Goal: Task Accomplishment & Management: Complete application form

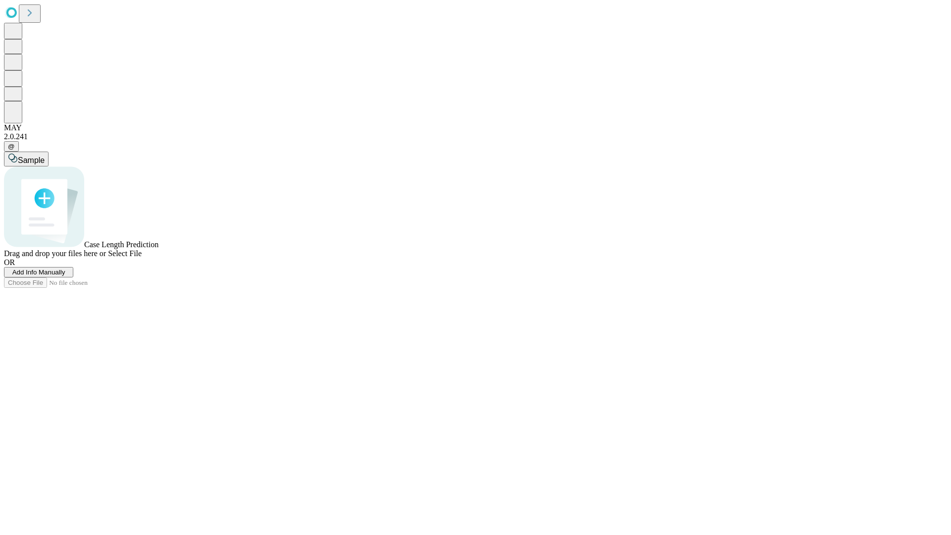
click at [65, 276] on span "Add Info Manually" at bounding box center [38, 272] width 53 height 7
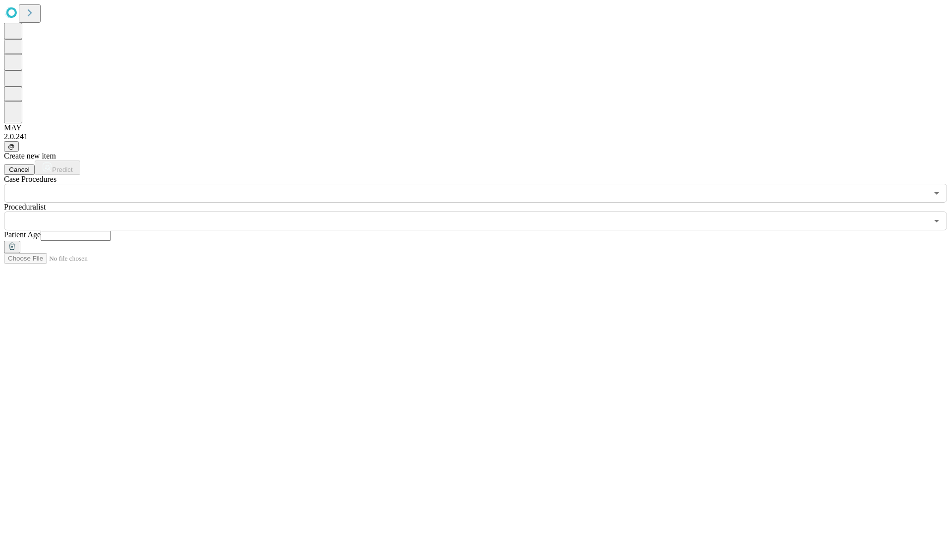
click at [111, 231] on input "text" at bounding box center [76, 236] width 70 height 10
type input "**"
click at [483, 212] on input "text" at bounding box center [466, 221] width 924 height 19
